Goal: Task Accomplishment & Management: Manage account settings

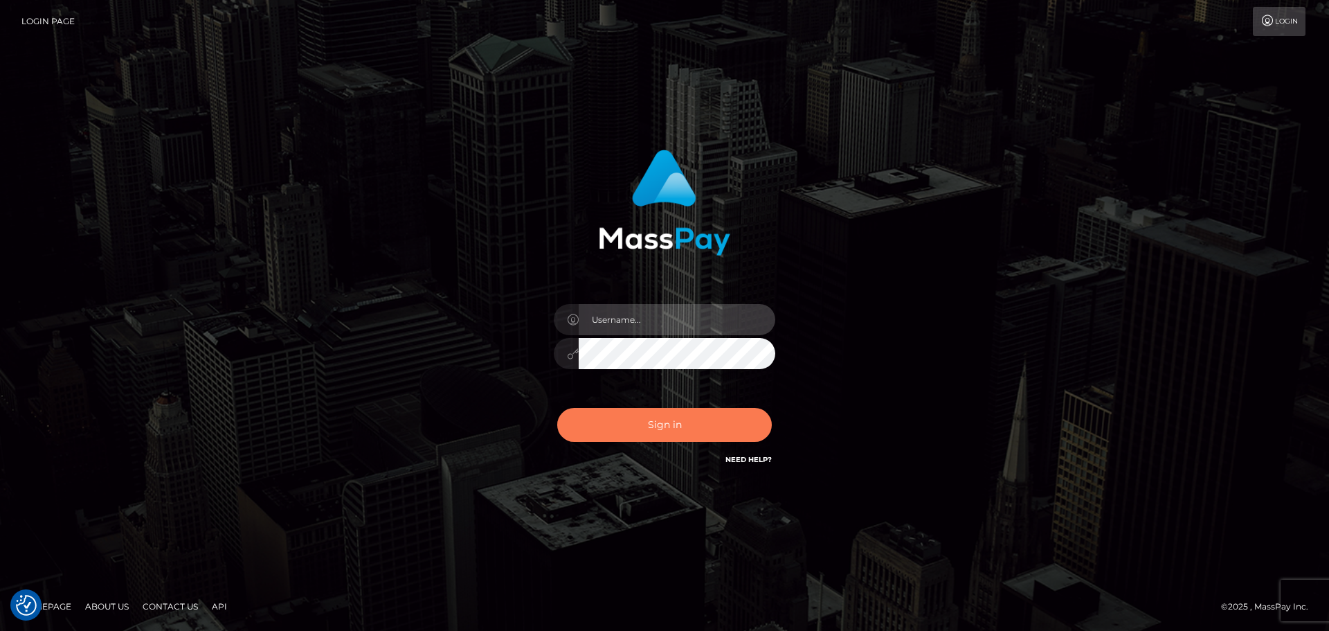
type input "Bedis"
click at [686, 414] on button "Sign in" at bounding box center [664, 425] width 215 height 34
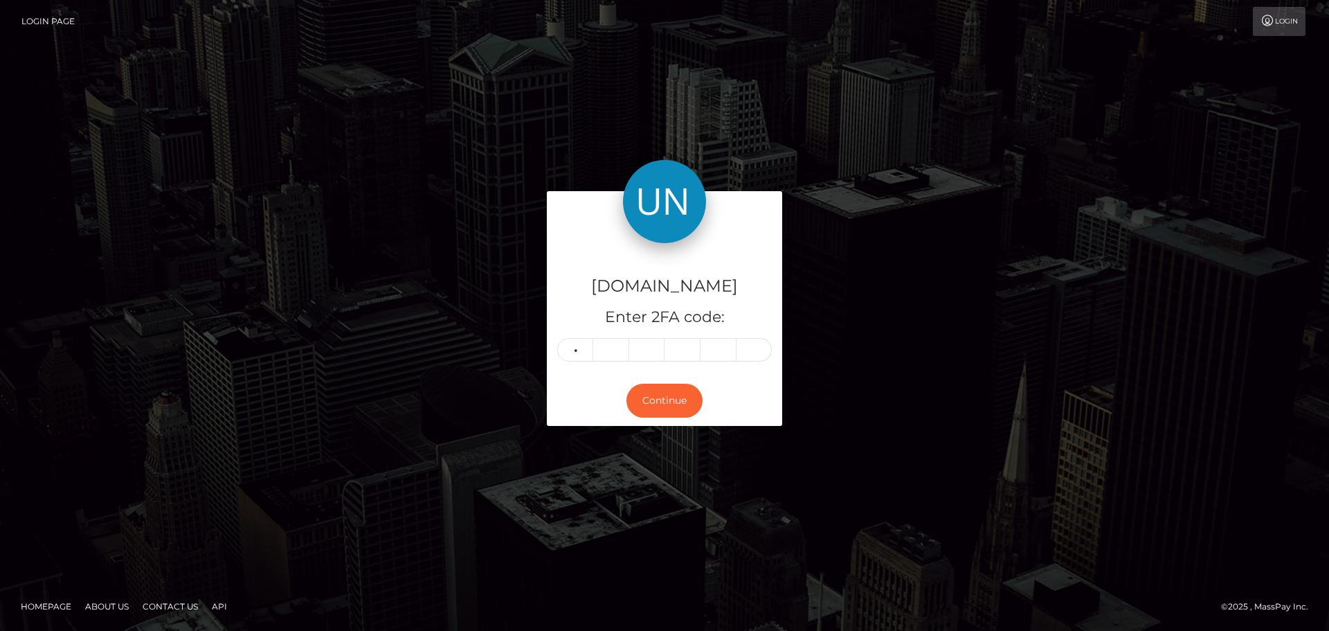
type input "1"
type input "6"
type input "1"
type input "2"
type input "7"
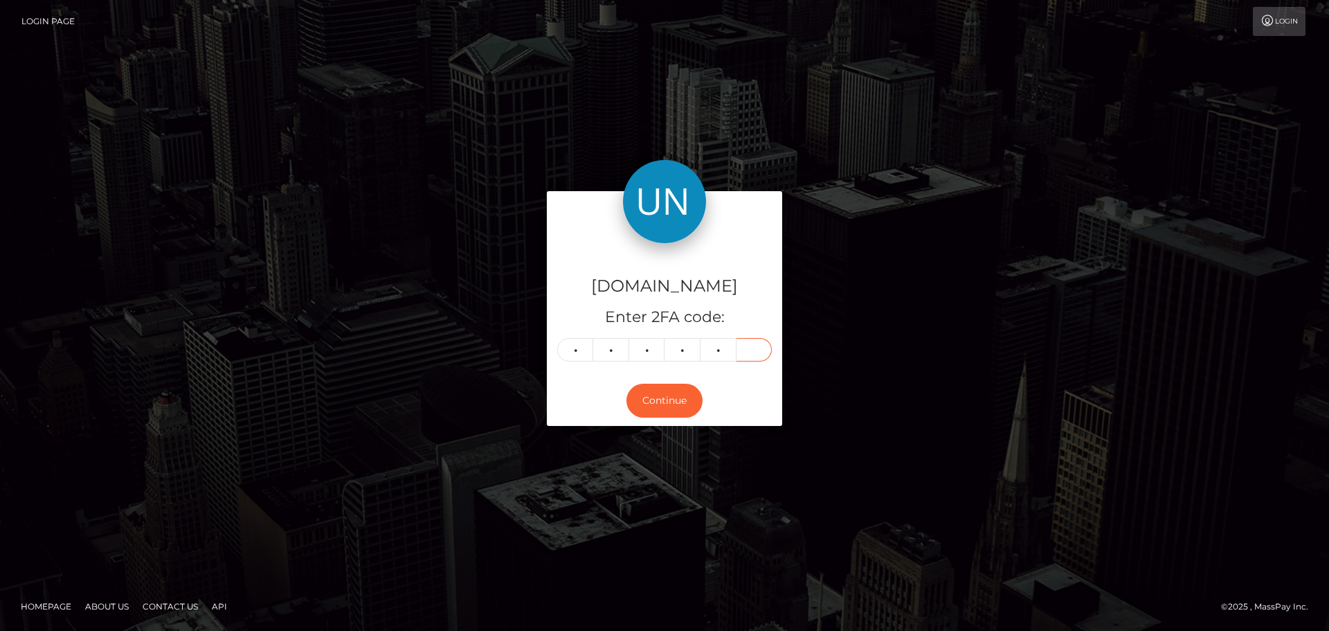
type input "1"
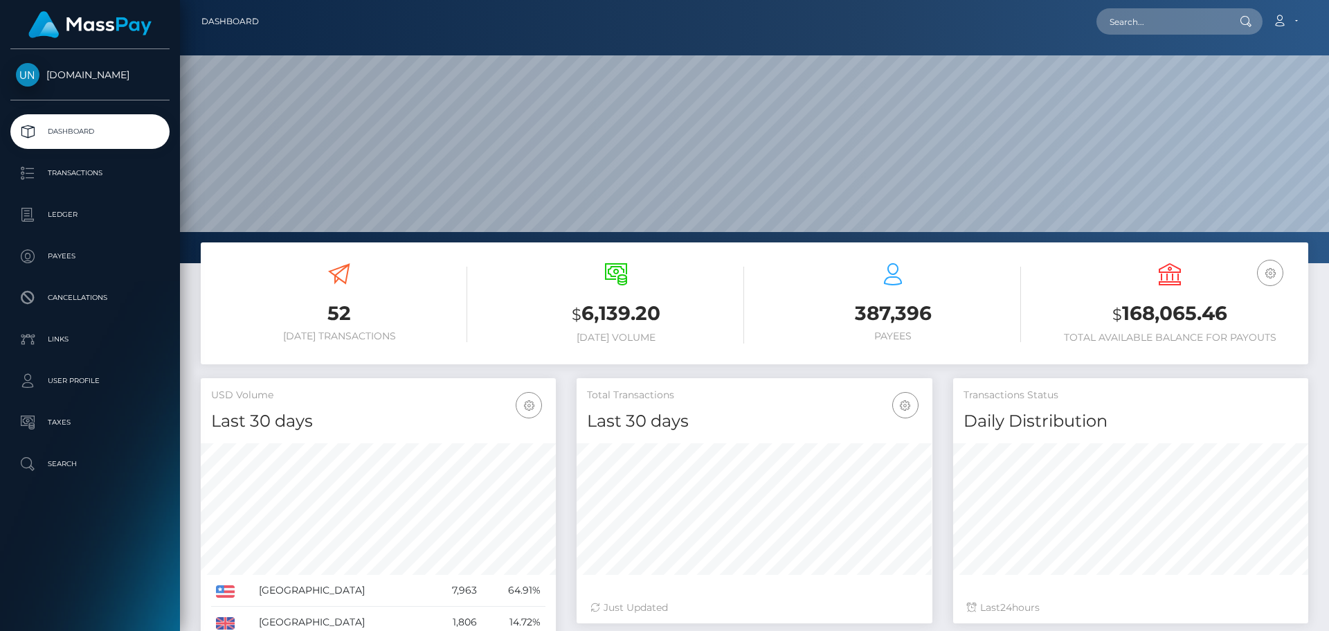
scroll to position [246, 356]
